Goal: Task Accomplishment & Management: Use online tool/utility

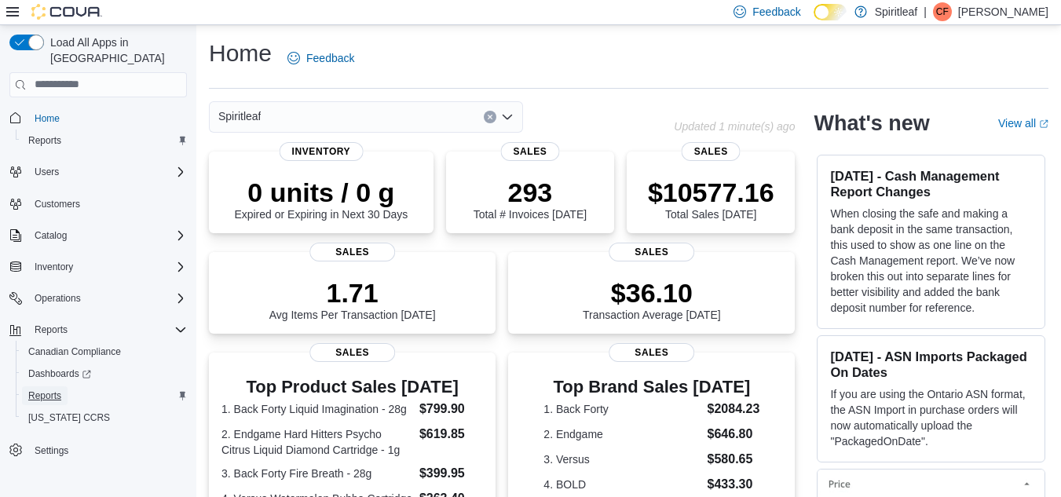
click at [38, 390] on span "Reports" at bounding box center [44, 396] width 33 height 13
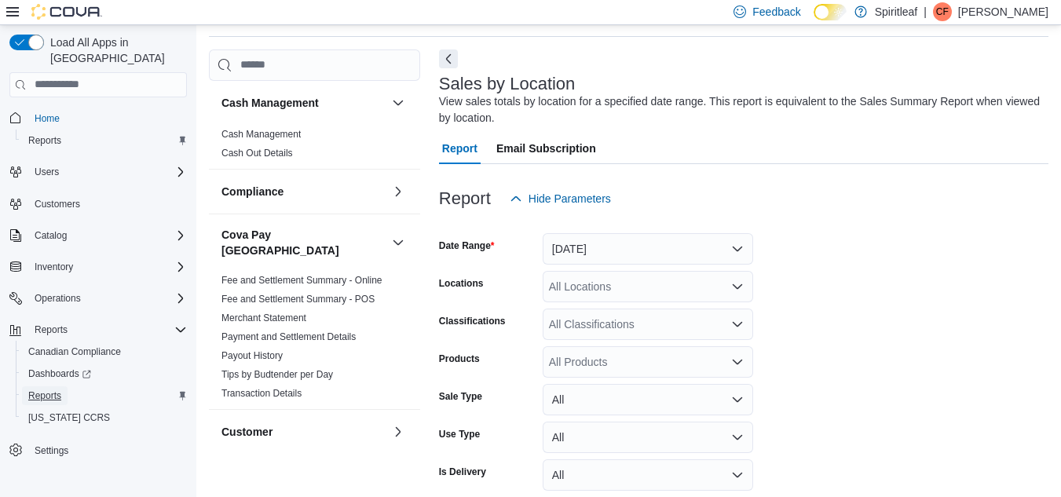
scroll to position [53, 0]
click at [736, 247] on button "Yesterday" at bounding box center [648, 248] width 211 height 31
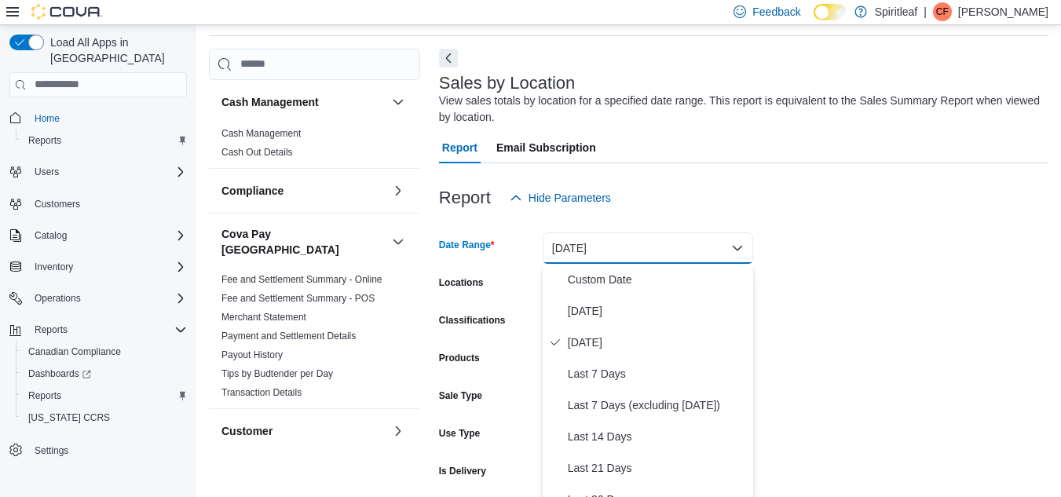
scroll to position [55, 0]
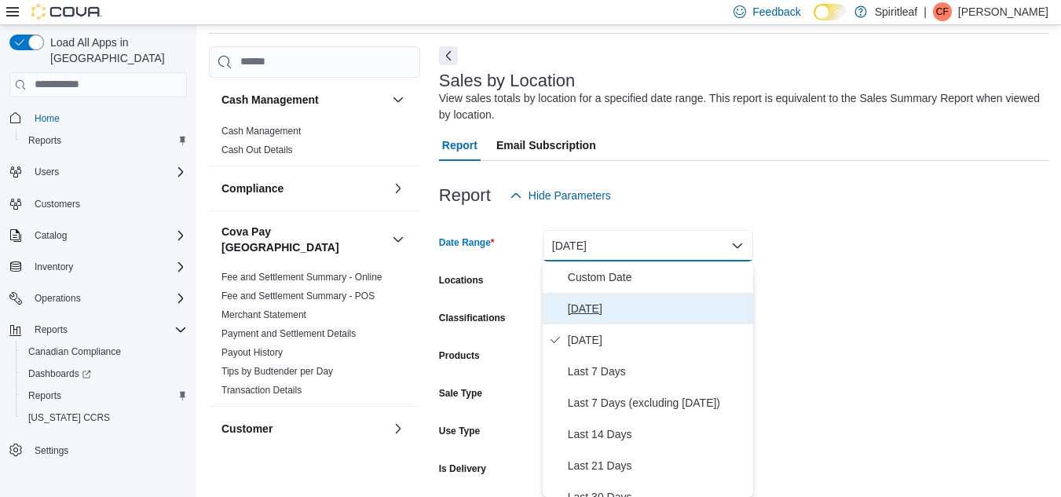
click at [584, 306] on span "Today" at bounding box center [657, 308] width 179 height 19
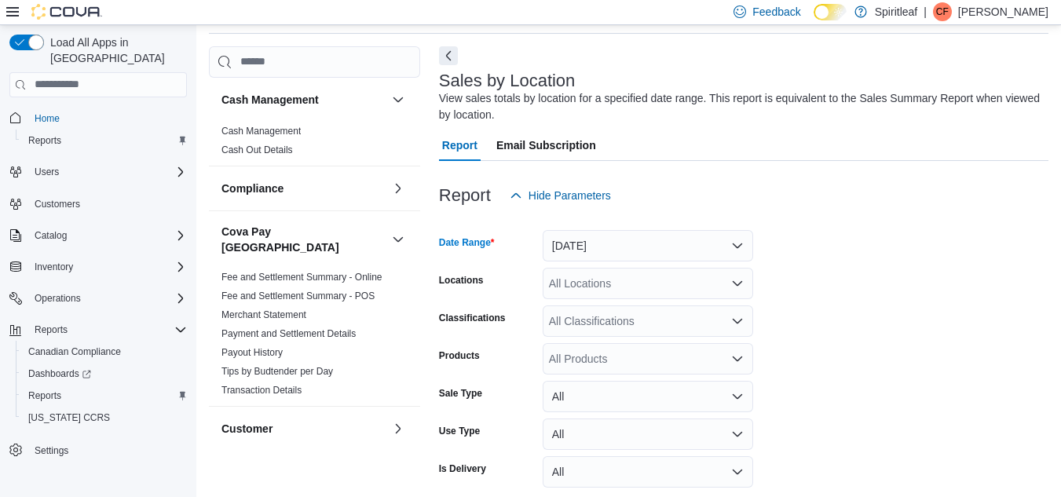
click at [597, 277] on div "All Locations" at bounding box center [648, 283] width 211 height 31
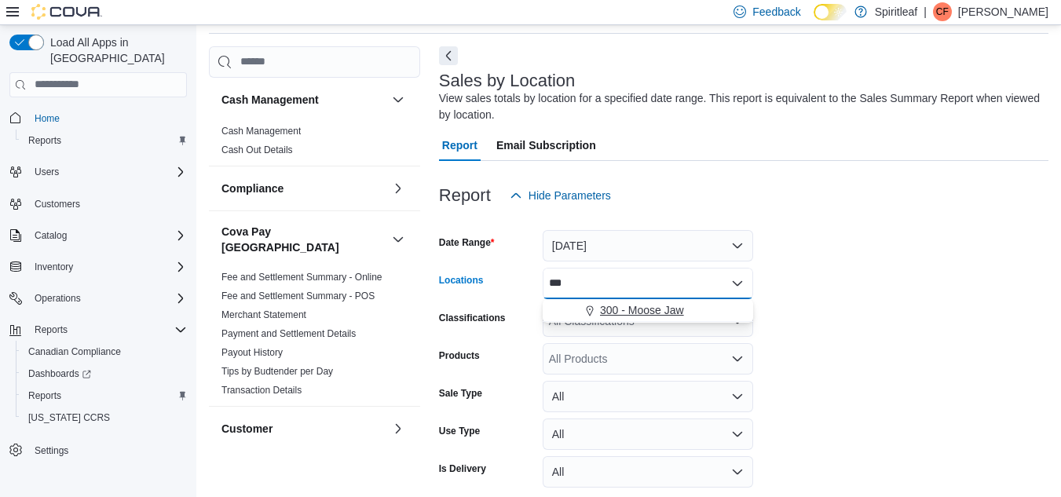
type input "***"
click at [628, 309] on span "300 - Moose Jaw" at bounding box center [642, 310] width 84 height 16
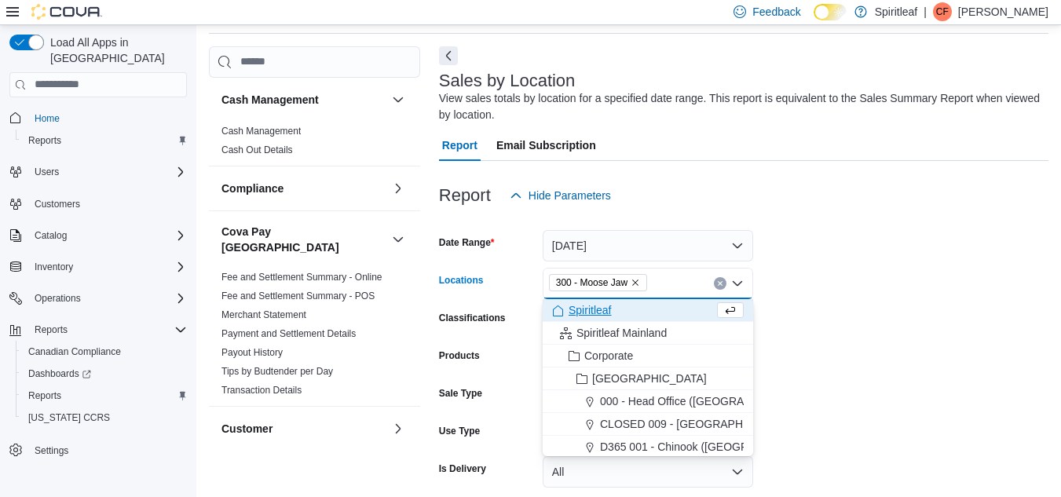
click at [802, 302] on form "Date Range Today Locations 300 - Moose Jaw Combo box. Selected. 300 - Moose Jaw…" at bounding box center [744, 371] width 610 height 320
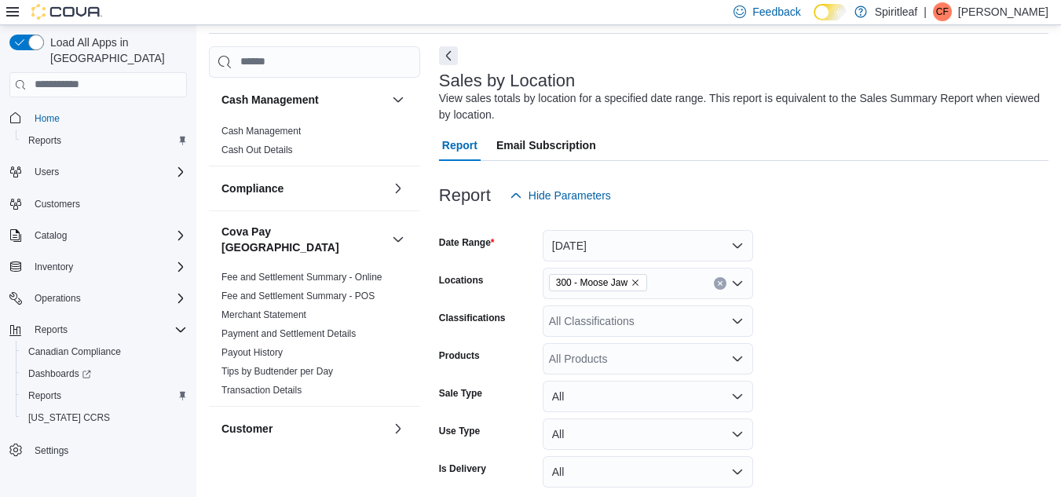
scroll to position [121, 0]
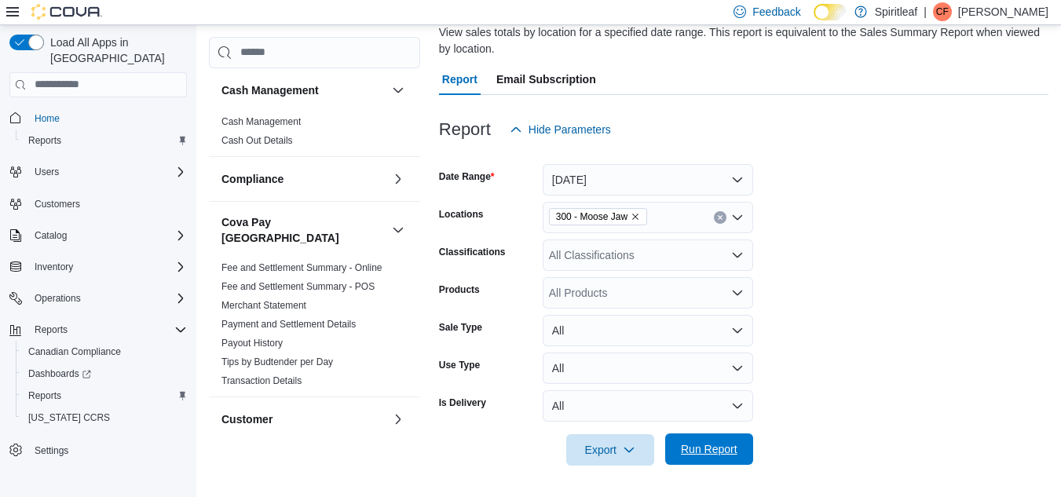
click at [698, 447] on span "Run Report" at bounding box center [709, 449] width 57 height 16
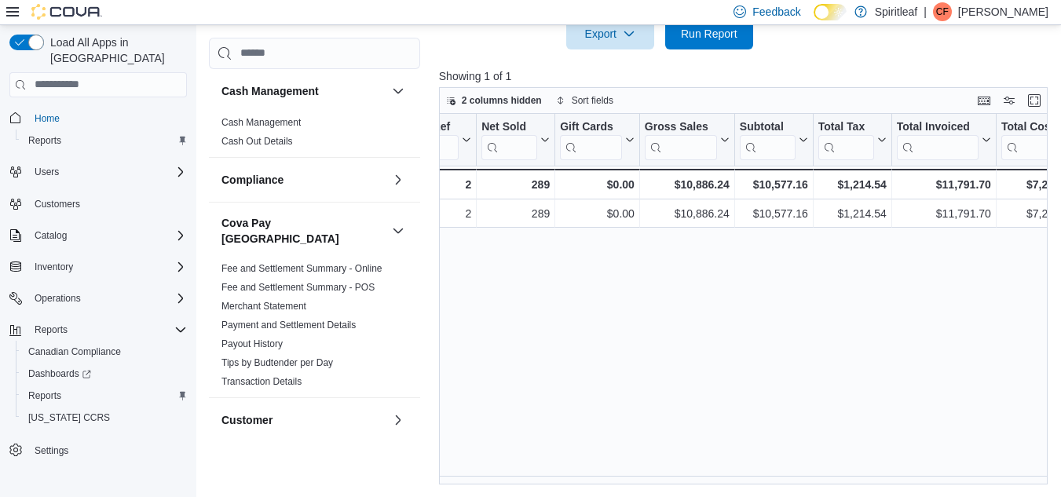
scroll to position [0, 309]
